Goal: Transaction & Acquisition: Purchase product/service

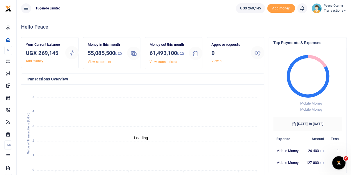
scroll to position [4, 4]
click at [342, 11] on span "Transactions" at bounding box center [335, 10] width 23 height 5
click at [318, 21] on link "Switch accounts" at bounding box center [325, 20] width 44 height 8
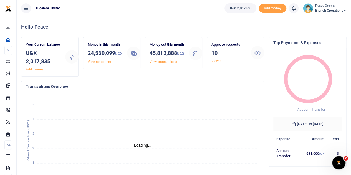
scroll to position [4, 4]
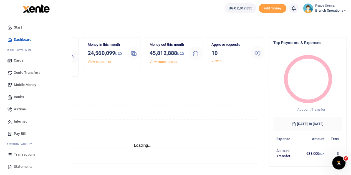
click at [24, 68] on link "Xente Transfers" at bounding box center [35, 73] width 63 height 12
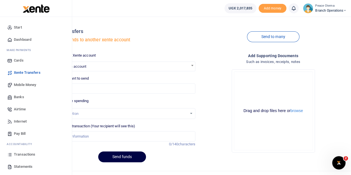
click at [25, 86] on span "Mobile Money" at bounding box center [25, 85] width 22 height 6
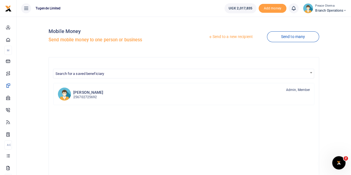
click at [206, 39] on link "Send to a new recipient" at bounding box center [230, 37] width 72 height 10
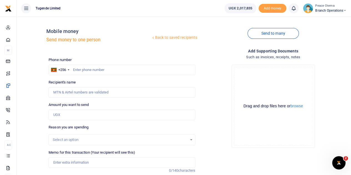
click at [103, 45] on div "Mobile money Send money to one person" at bounding box center [98, 36] width 104 height 17
click at [86, 70] on input "text" at bounding box center [122, 70] width 147 height 11
type input "703965124"
click at [72, 117] on input "Amount you want to send" at bounding box center [122, 115] width 147 height 11
type input "270,000"
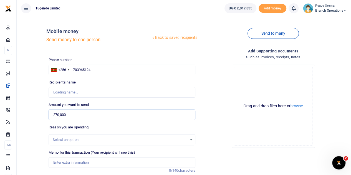
type input "Nayiga Christine"
type input "270,000"
click at [69, 161] on input "Memo for this transaction (Your recipient will see this)" at bounding box center [122, 162] width 147 height 11
click at [63, 164] on input "Memo for this transaction (Your recipient will see this)" at bounding box center [122, 162] width 147 height 11
paste input "TLUG-017037"
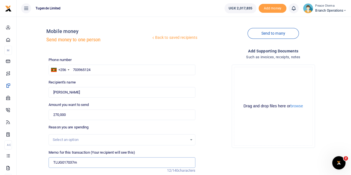
click at [85, 163] on input "TLUG017037m" at bounding box center [122, 162] width 147 height 11
click at [79, 163] on input "TLUG017037" at bounding box center [122, 162] width 147 height 11
paste input "HQ Expense 29th September to 5th October 2025."
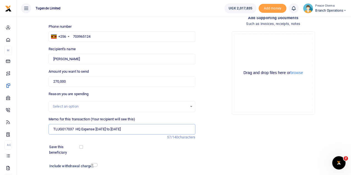
scroll to position [70, 0]
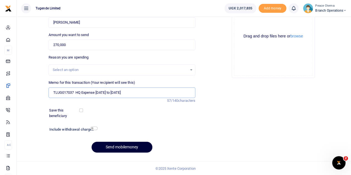
type input "TLUG017037 HQ Expense 29th September to 5th October 2025"
click at [113, 148] on button "Send mobilemoney" at bounding box center [122, 147] width 61 height 11
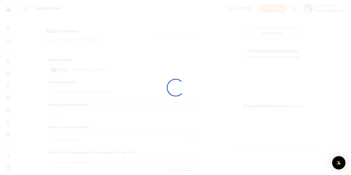
scroll to position [70, 0]
